Goal: Information Seeking & Learning: Understand process/instructions

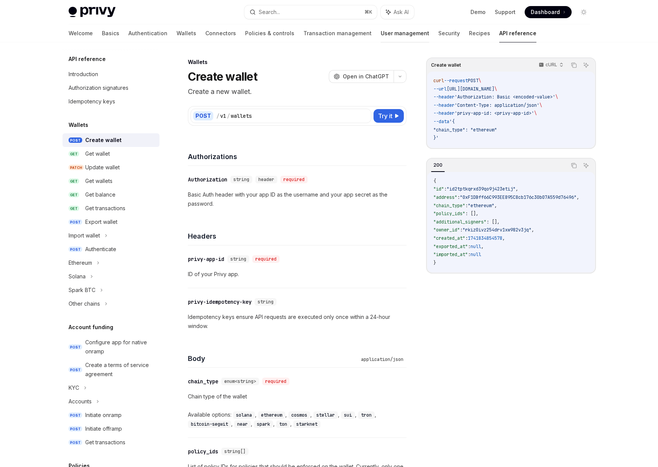
click at [381, 32] on link "User management" at bounding box center [405, 33] width 49 height 18
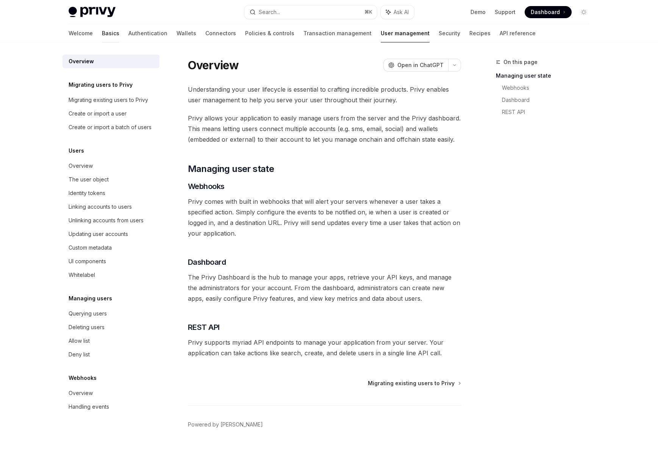
click at [102, 32] on link "Basics" at bounding box center [110, 33] width 17 height 18
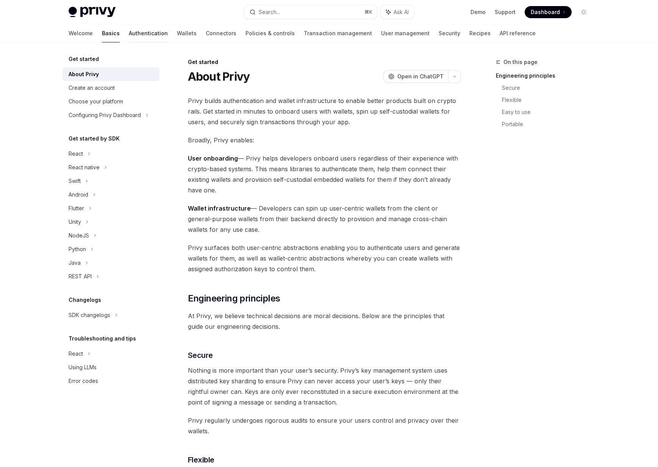
click at [129, 42] on div at bounding box center [148, 42] width 39 height 1
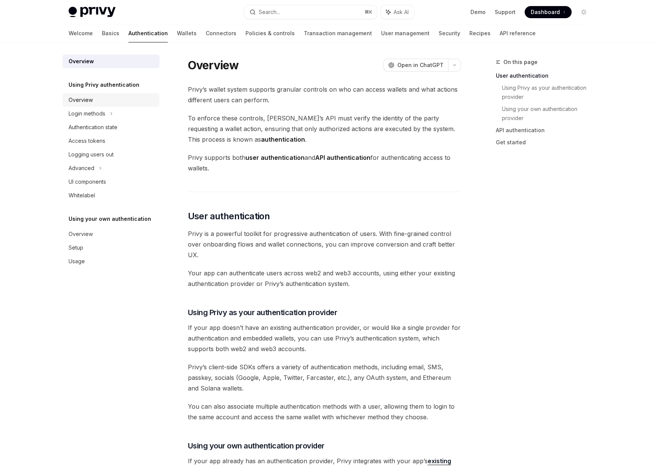
click at [90, 106] on link "Overview" at bounding box center [111, 100] width 97 height 14
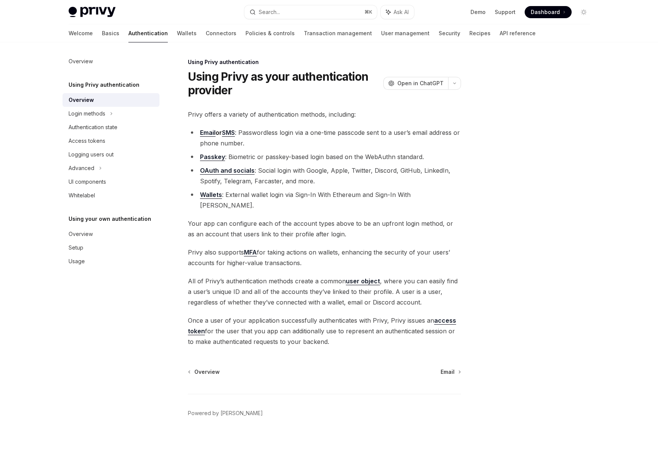
click at [90, 102] on div "Overview" at bounding box center [81, 100] width 25 height 9
click at [89, 141] on div "Access tokens" at bounding box center [87, 140] width 37 height 9
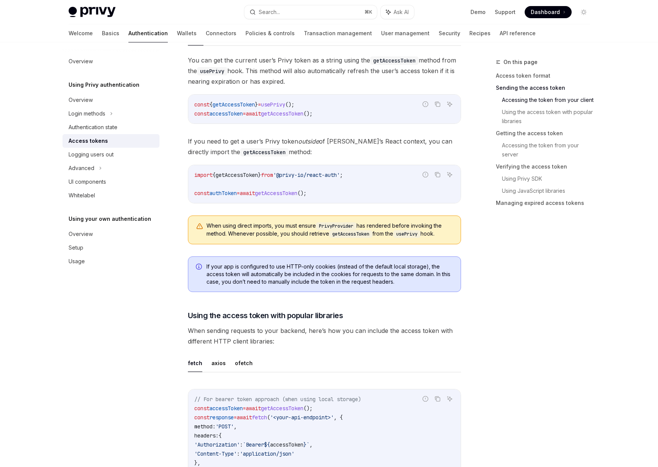
scroll to position [480, 0]
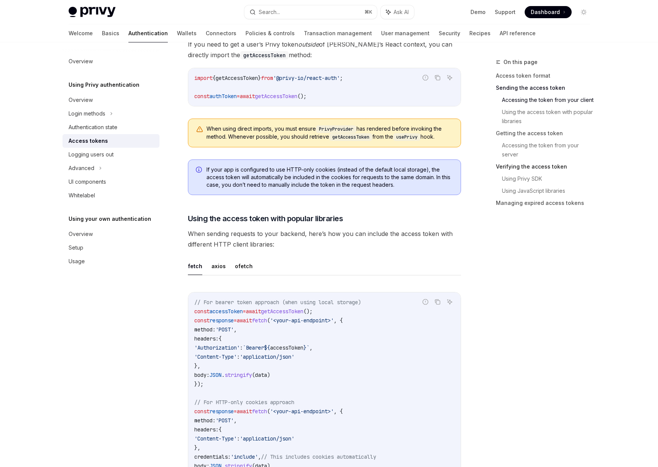
click at [519, 166] on link "Verifying the access token" at bounding box center [546, 167] width 100 height 12
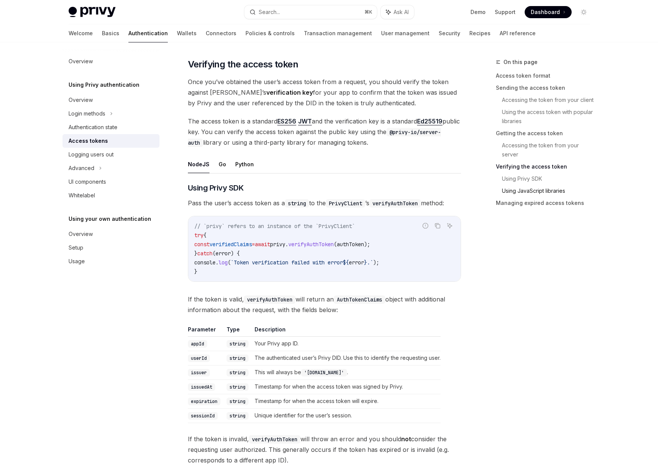
click at [511, 191] on link "Using JavaScript libraries" at bounding box center [549, 191] width 94 height 12
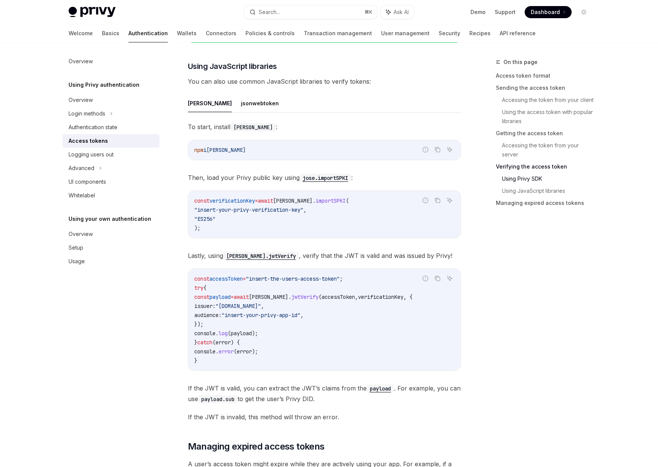
scroll to position [1620, 0]
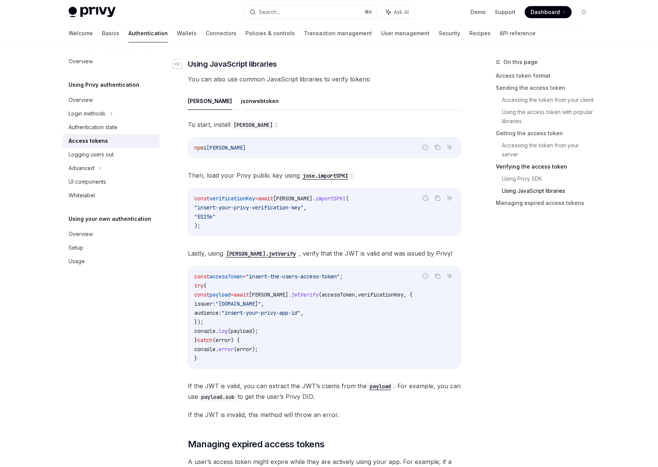
click at [177, 65] on icon "Navigate to header" at bounding box center [177, 64] width 5 height 5
click at [177, 64] on icon "Navigate to header" at bounding box center [177, 64] width 5 height 5
drag, startPoint x: 240, startPoint y: 230, endPoint x: 218, endPoint y: 198, distance: 39.1
click at [218, 198] on div "const verificationKey = await [PERSON_NAME] . importSPKI ( "insert-your-privy-v…" at bounding box center [324, 212] width 273 height 47
click at [218, 198] on span "verificationKey" at bounding box center [232, 198] width 45 height 7
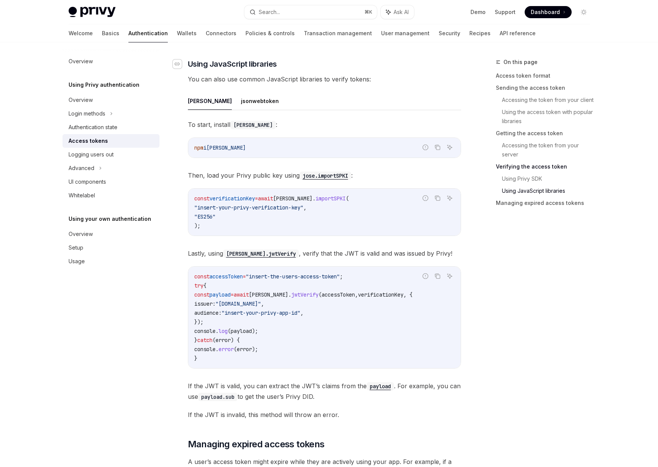
click at [176, 62] on icon "Navigate to header" at bounding box center [177, 64] width 5 height 5
type textarea "*"
